Goal: Information Seeking & Learning: Check status

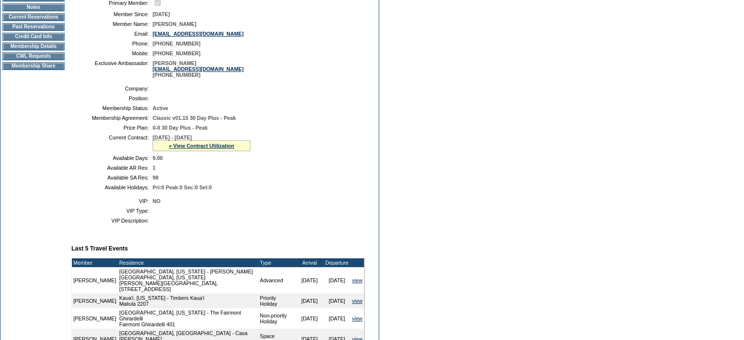
scroll to position [147, 0]
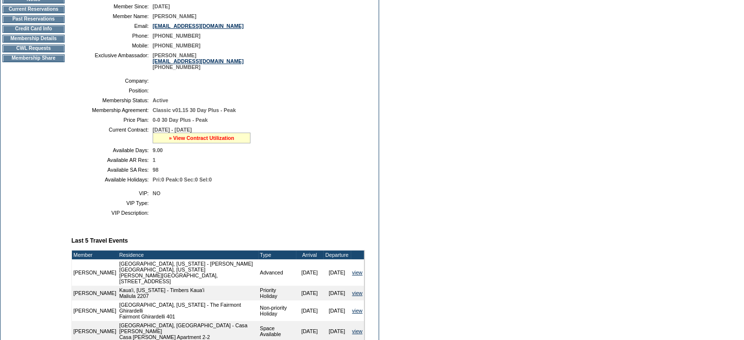
click at [177, 141] on link "» View Contract Utilization" at bounding box center [202, 138] width 66 height 6
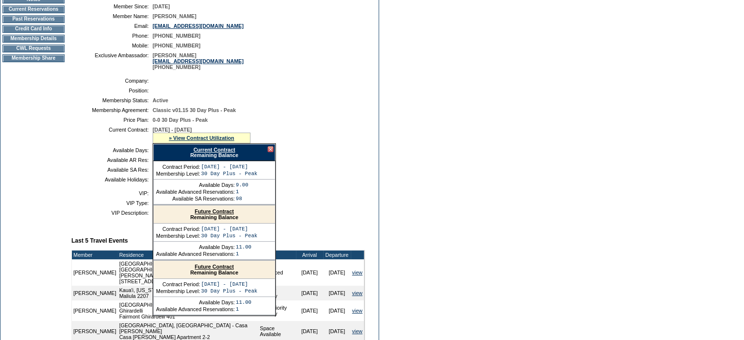
click at [196, 214] on link "Future Contract" at bounding box center [214, 211] width 39 height 6
click at [43, 189] on td "Dashboard Personal Info Business Info Address Info Web Access Notes Current Res…" at bounding box center [33, 256] width 66 height 618
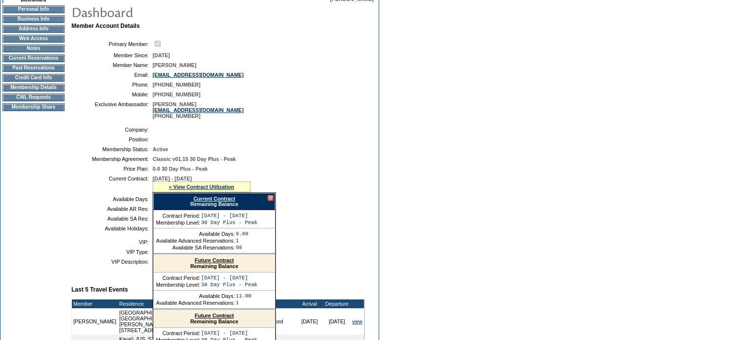
scroll to position [0, 0]
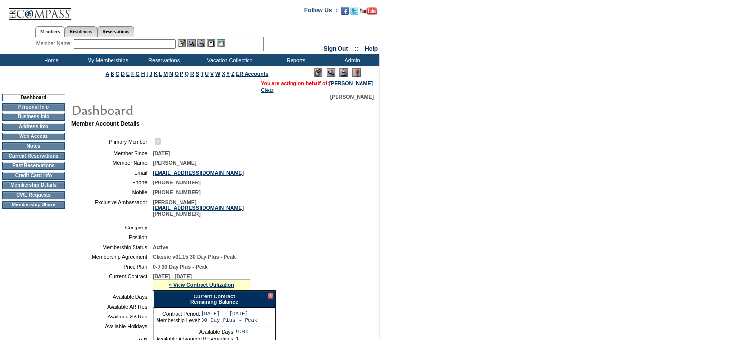
click at [111, 49] on div "Member Name: Destination or Residence: ReservationId:" at bounding box center [149, 44] width 230 height 14
click at [109, 44] on input "text" at bounding box center [125, 44] width 102 height 10
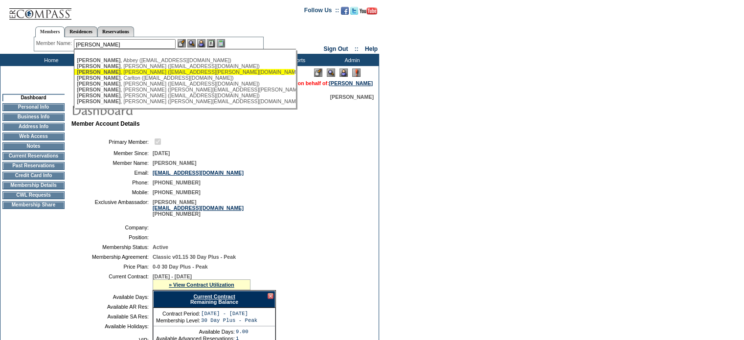
click at [117, 69] on div "[PERSON_NAME] ([EMAIL_ADDRESS][PERSON_NAME][DOMAIN_NAME])" at bounding box center [184, 72] width 215 height 6
type input "[PERSON_NAME] ([EMAIL_ADDRESS][PERSON_NAME][DOMAIN_NAME])"
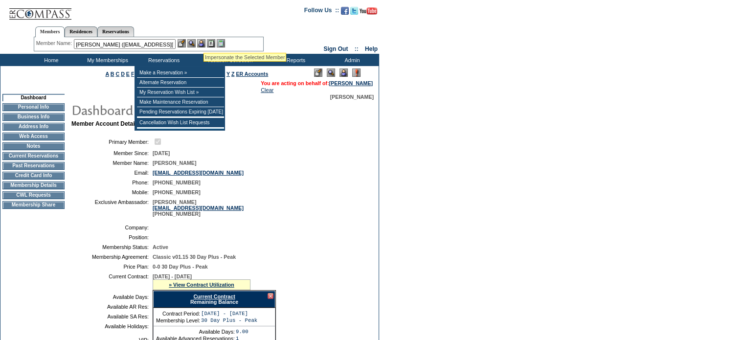
click at [204, 41] on img at bounding box center [201, 43] width 8 height 8
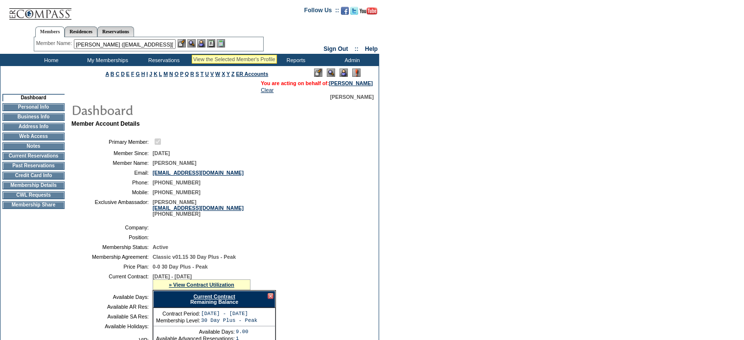
click at [192, 43] on img at bounding box center [191, 43] width 8 height 8
